Goal: Book appointment/travel/reservation

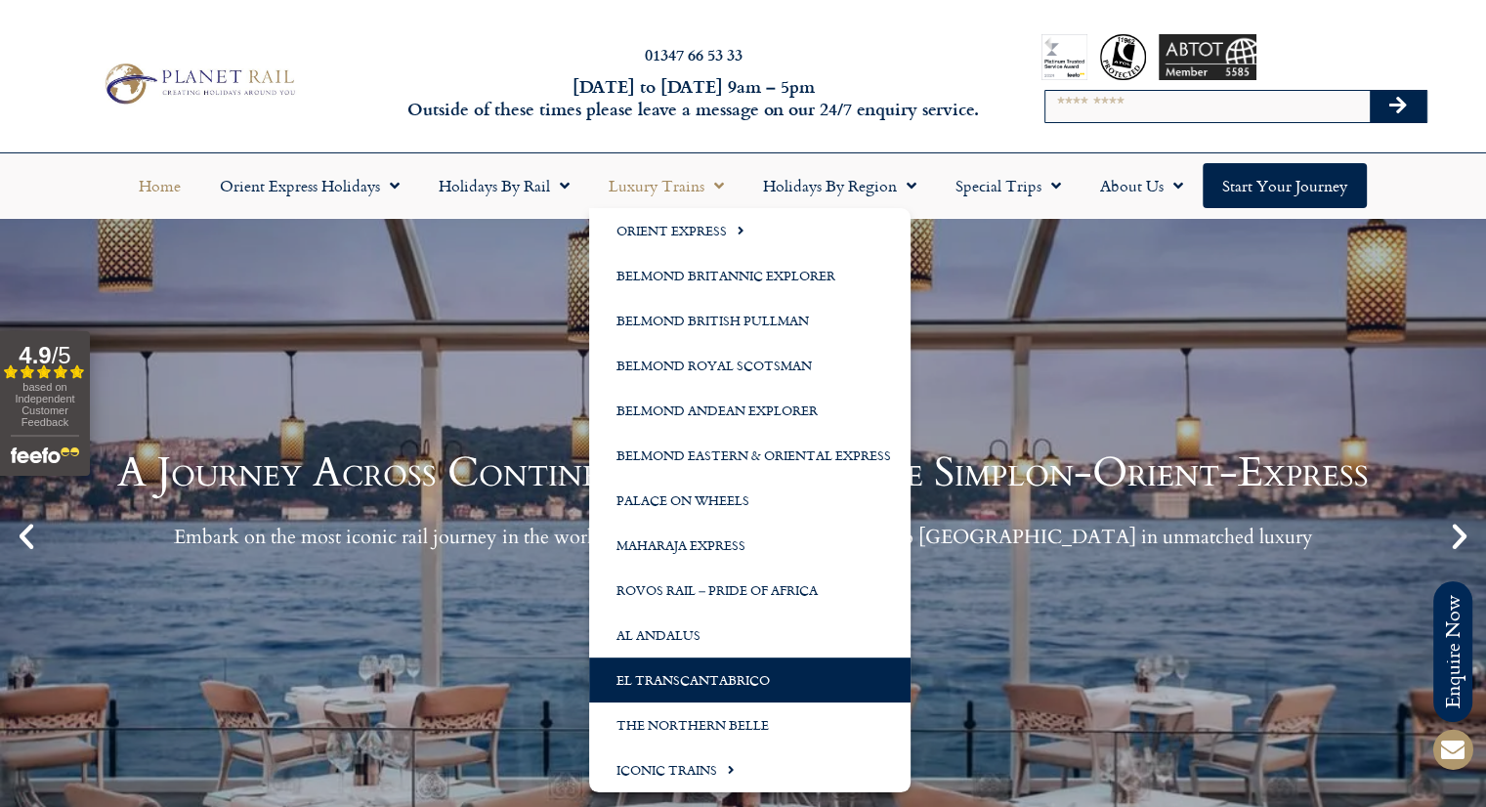
click at [746, 679] on link "El Transcantabrico" at bounding box center [749, 679] width 321 height 45
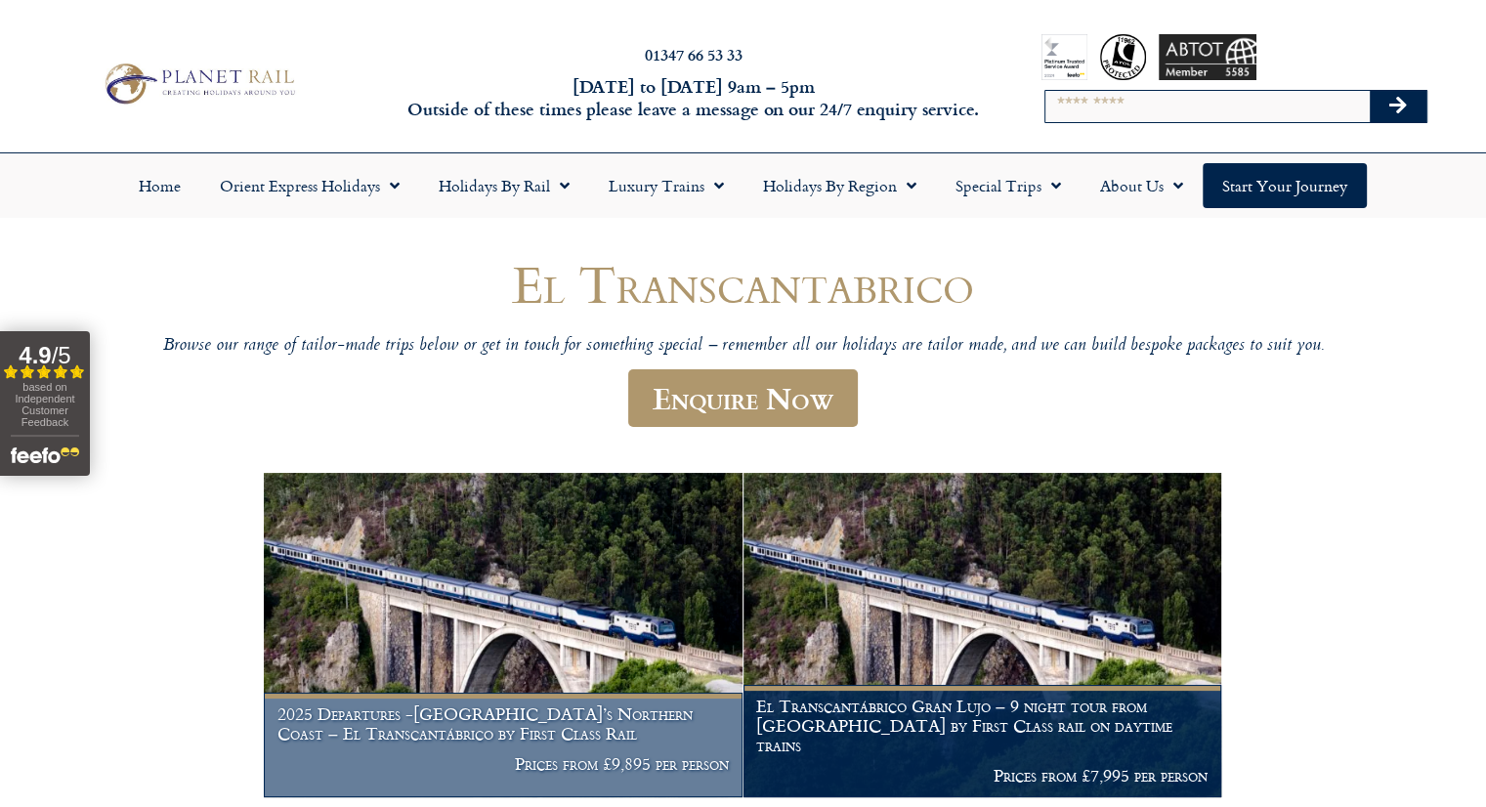
click at [594, 607] on img at bounding box center [503, 635] width 478 height 325
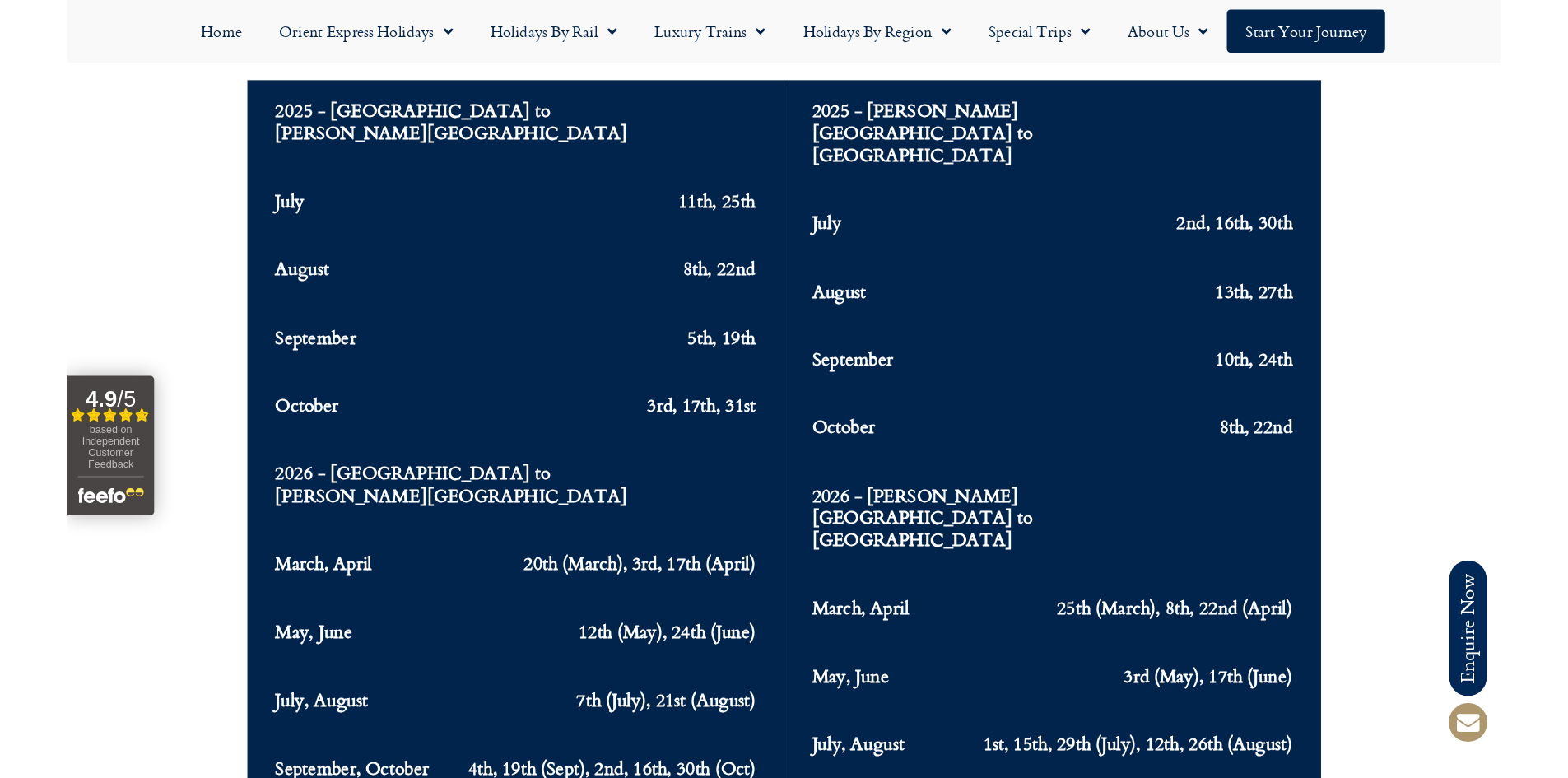
scroll to position [6624, 0]
